Goal: Browse casually: Explore the website without a specific task or goal

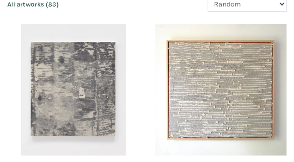
scroll to position [623, 0]
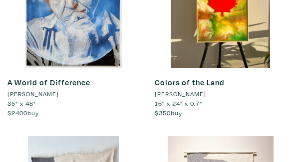
scroll to position [2812, 0]
